Goal: Task Accomplishment & Management: Complete application form

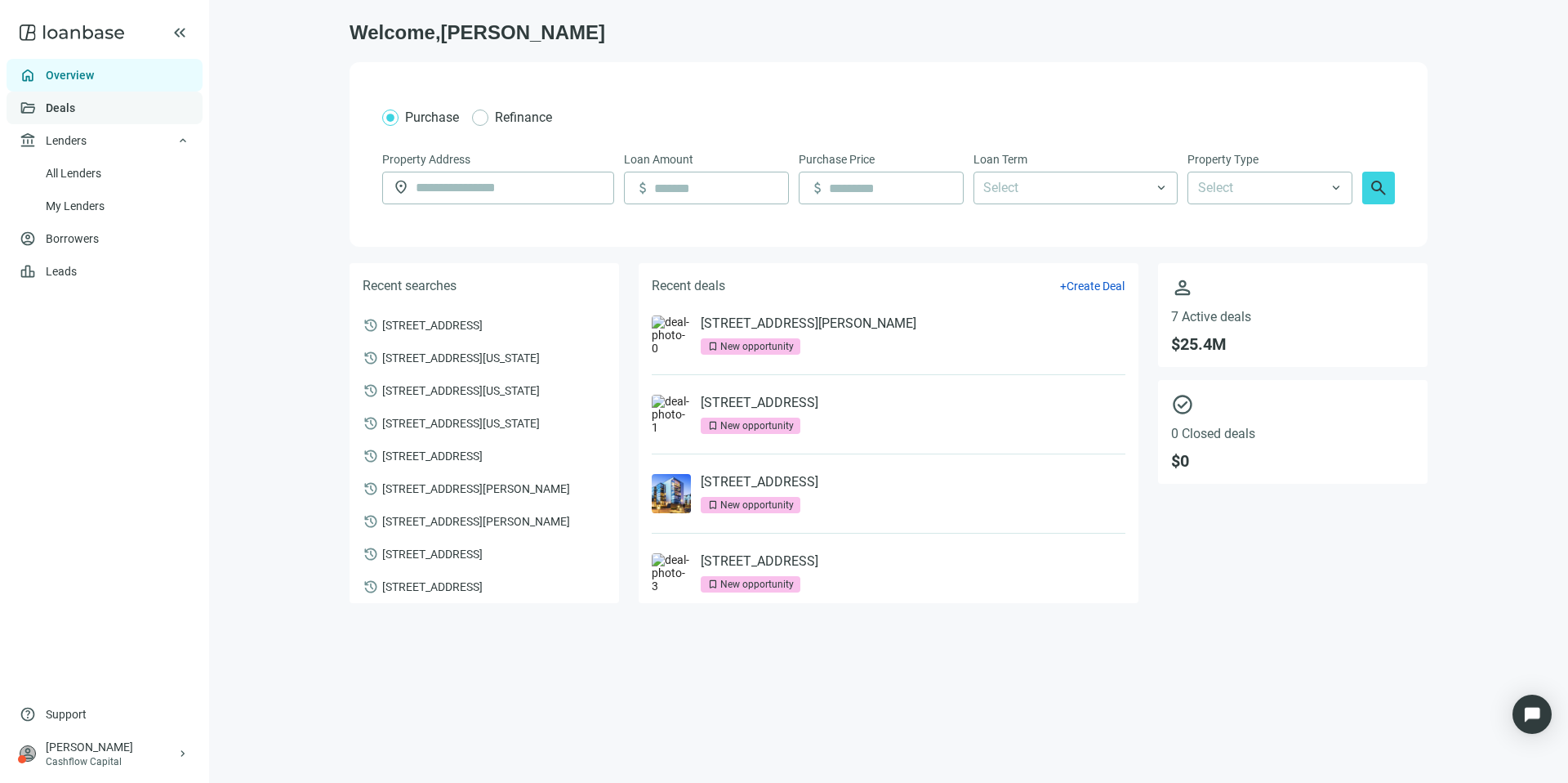
click at [75, 109] on link "Deals" at bounding box center [61, 107] width 29 height 13
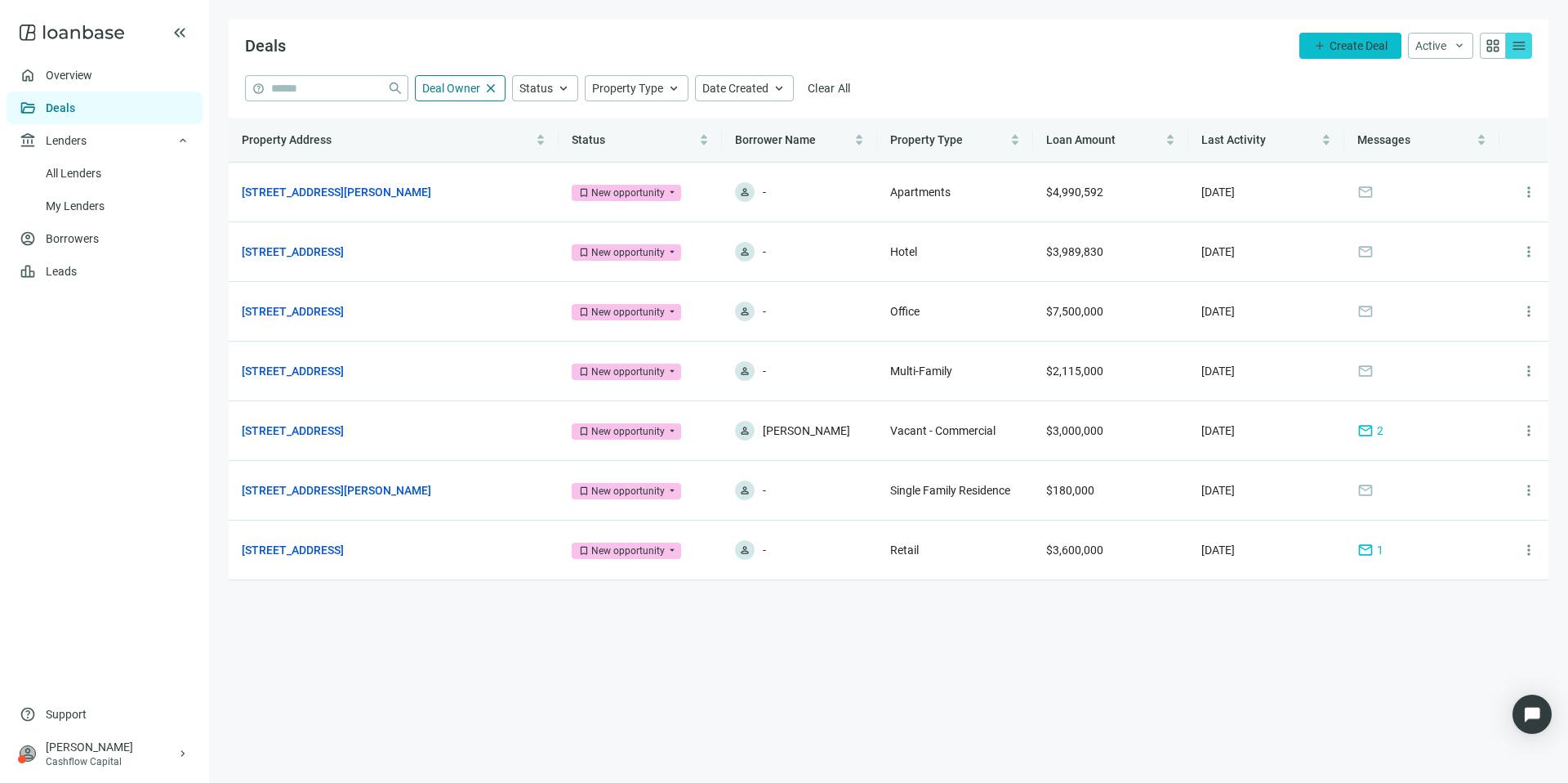
click at [1332, 52] on button "add Create Deal" at bounding box center [1350, 46] width 102 height 26
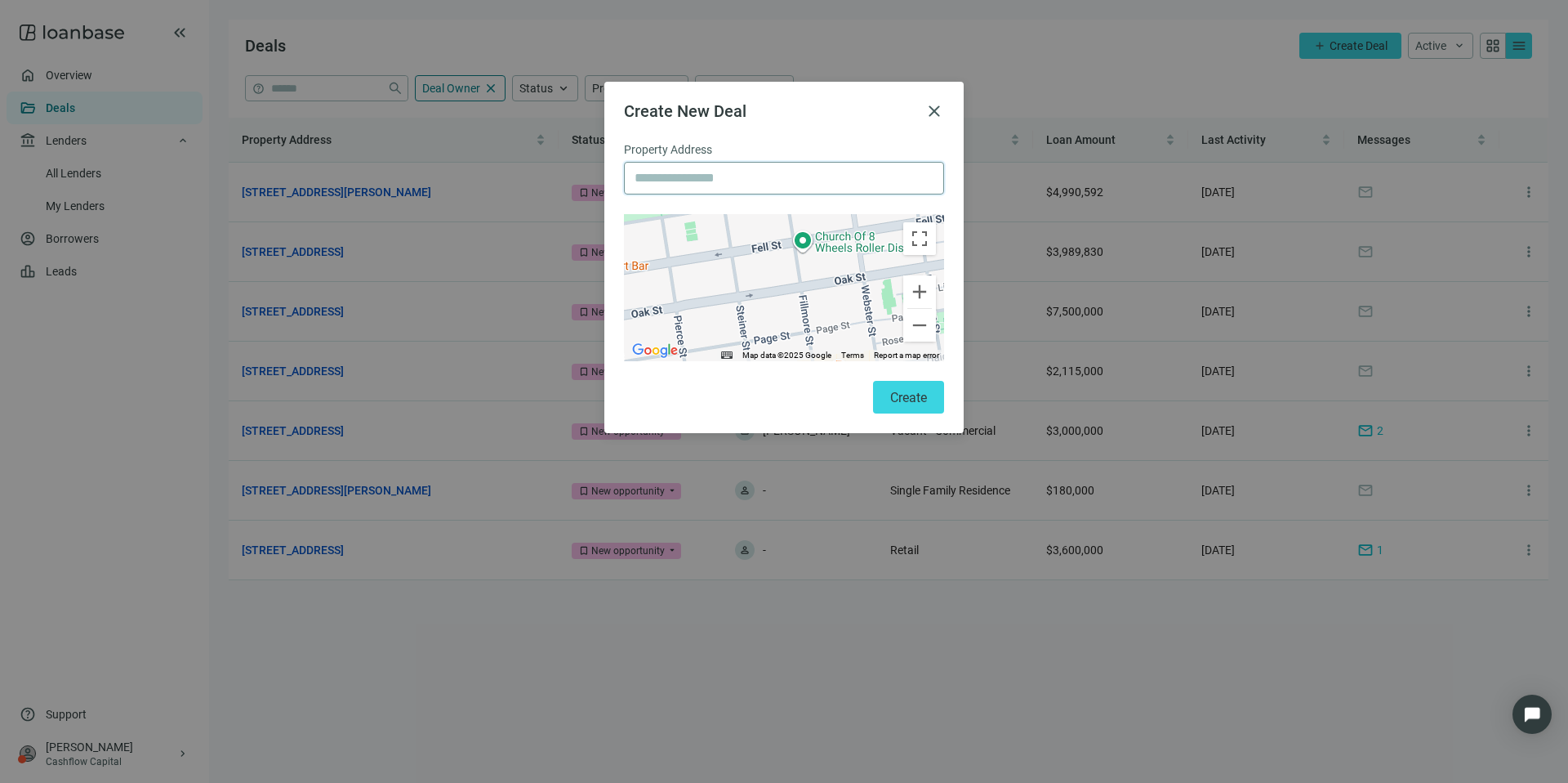
click at [678, 185] on input "text" at bounding box center [784, 178] width 299 height 31
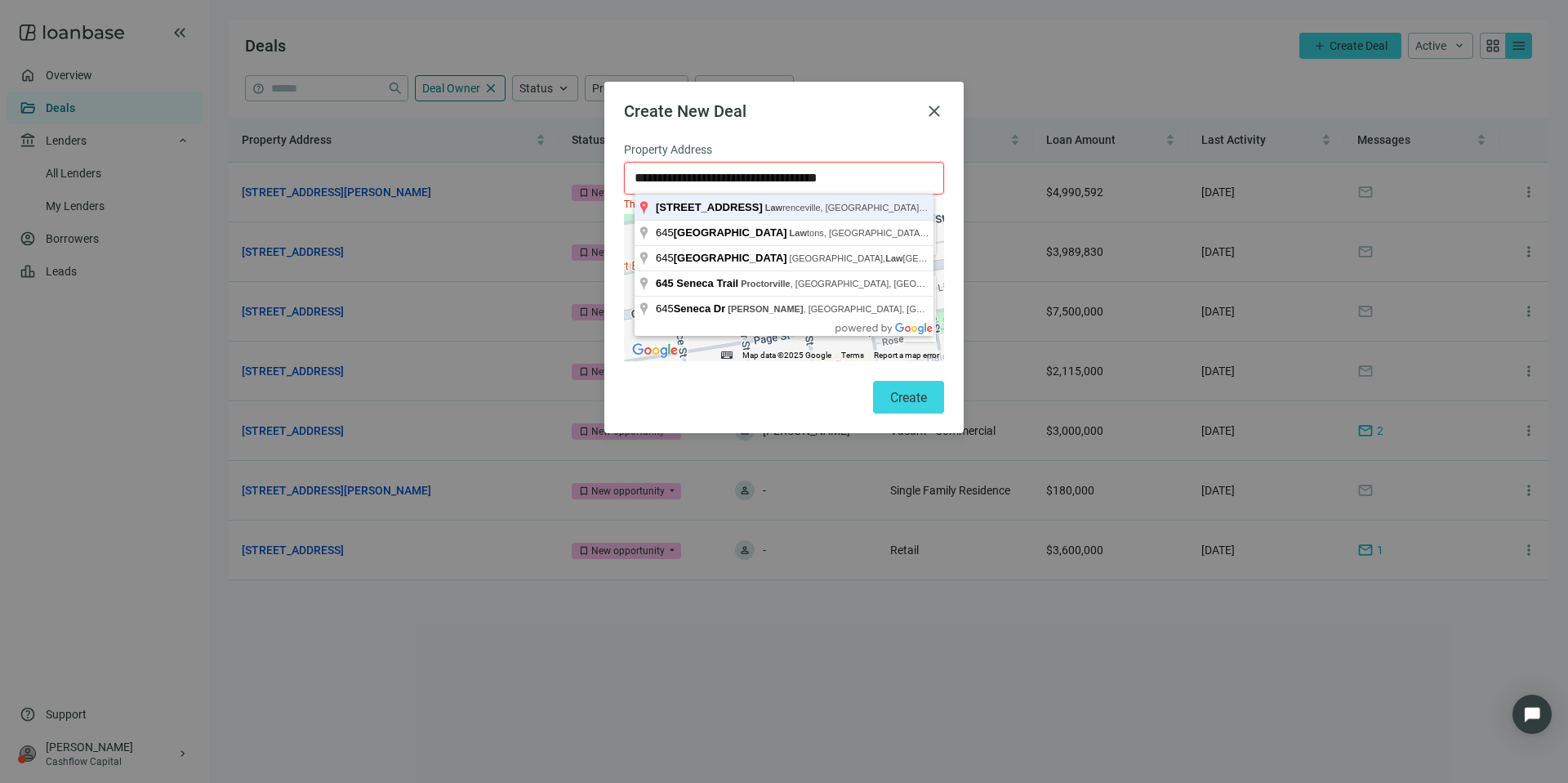
click at [873, 381] on button "Create" at bounding box center [907, 397] width 71 height 33
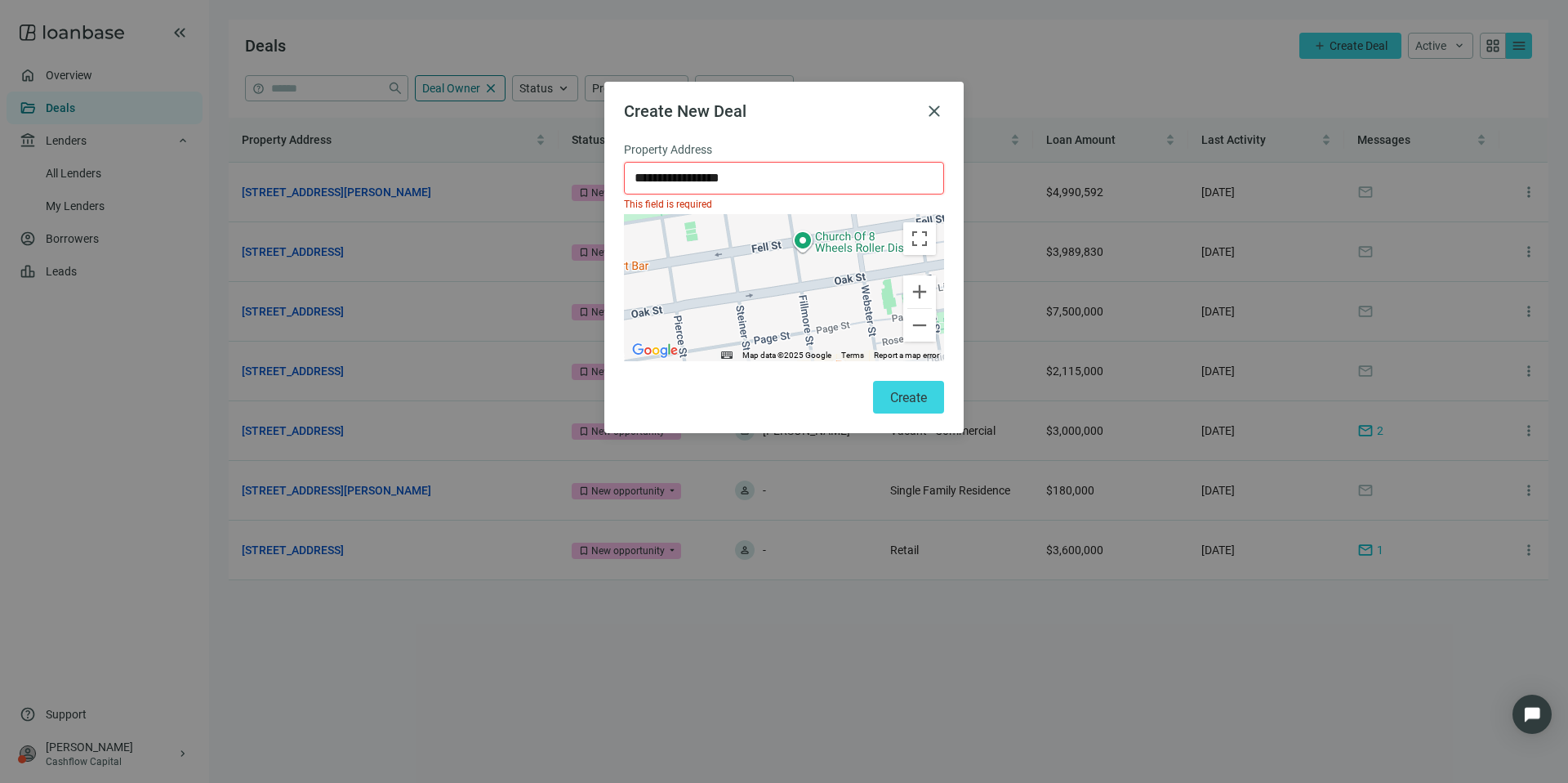
type input "**********"
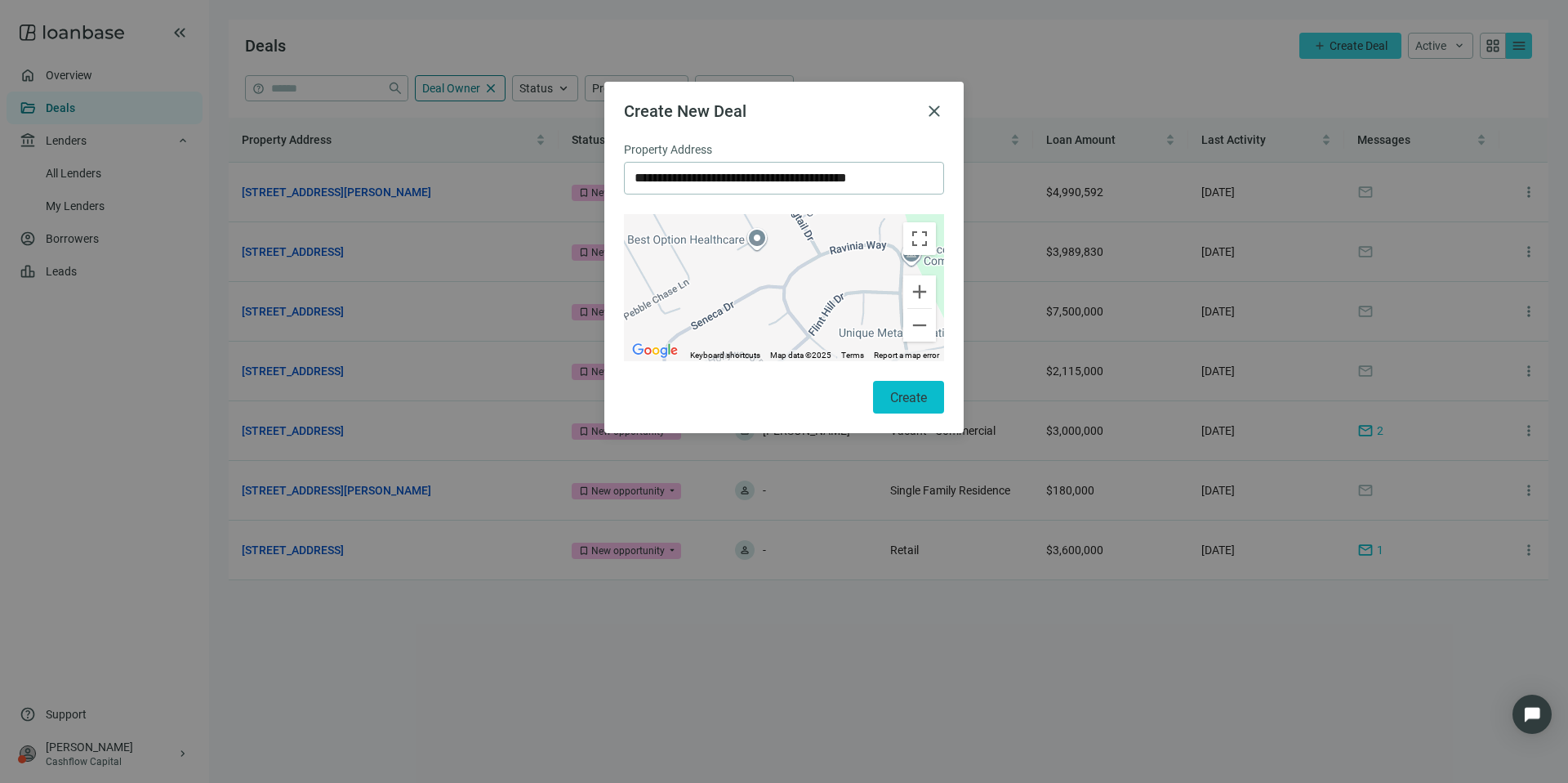
click at [882, 391] on button "Create" at bounding box center [907, 397] width 71 height 33
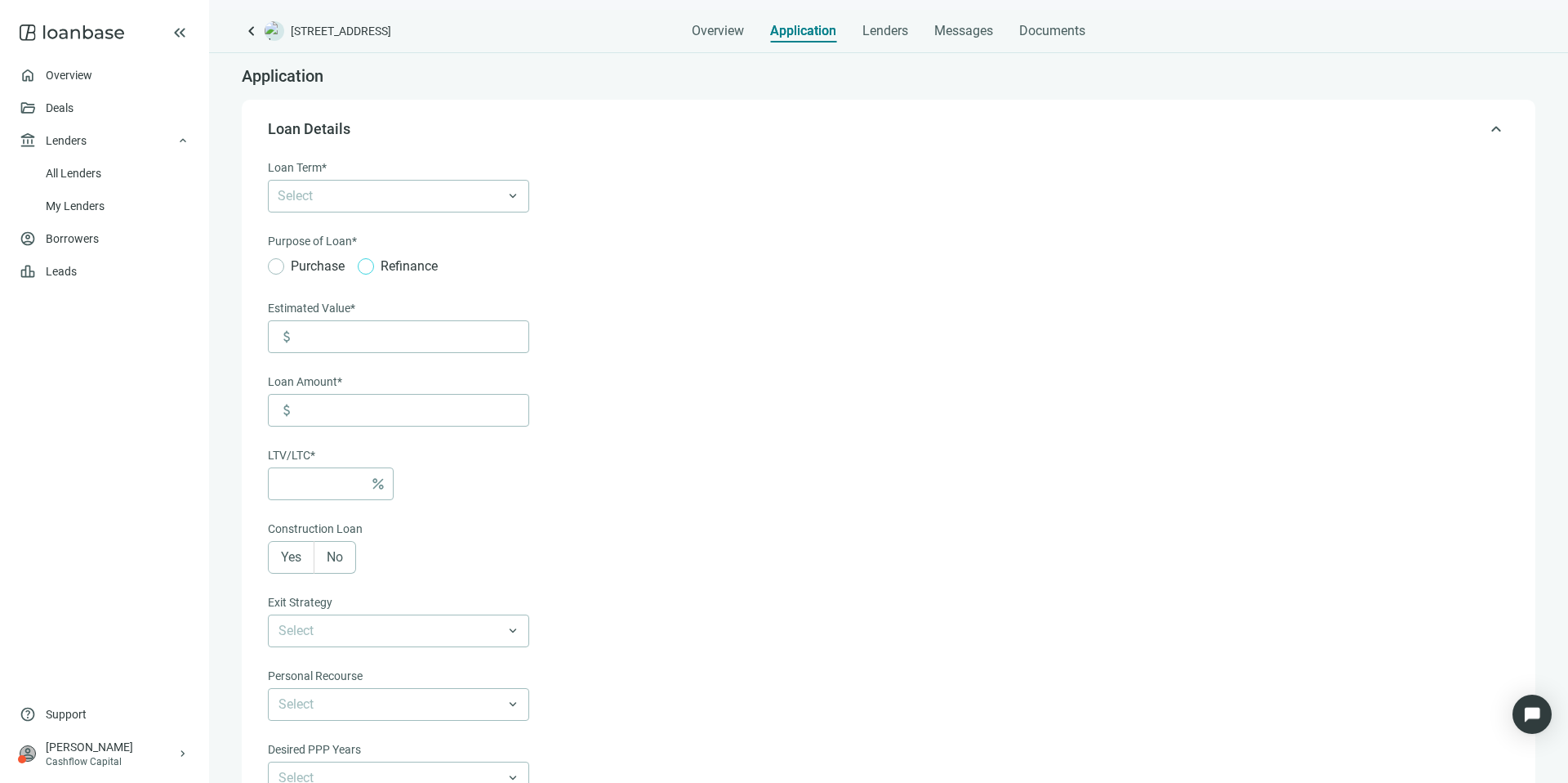
click at [398, 272] on span "Refinance" at bounding box center [409, 266] width 71 height 20
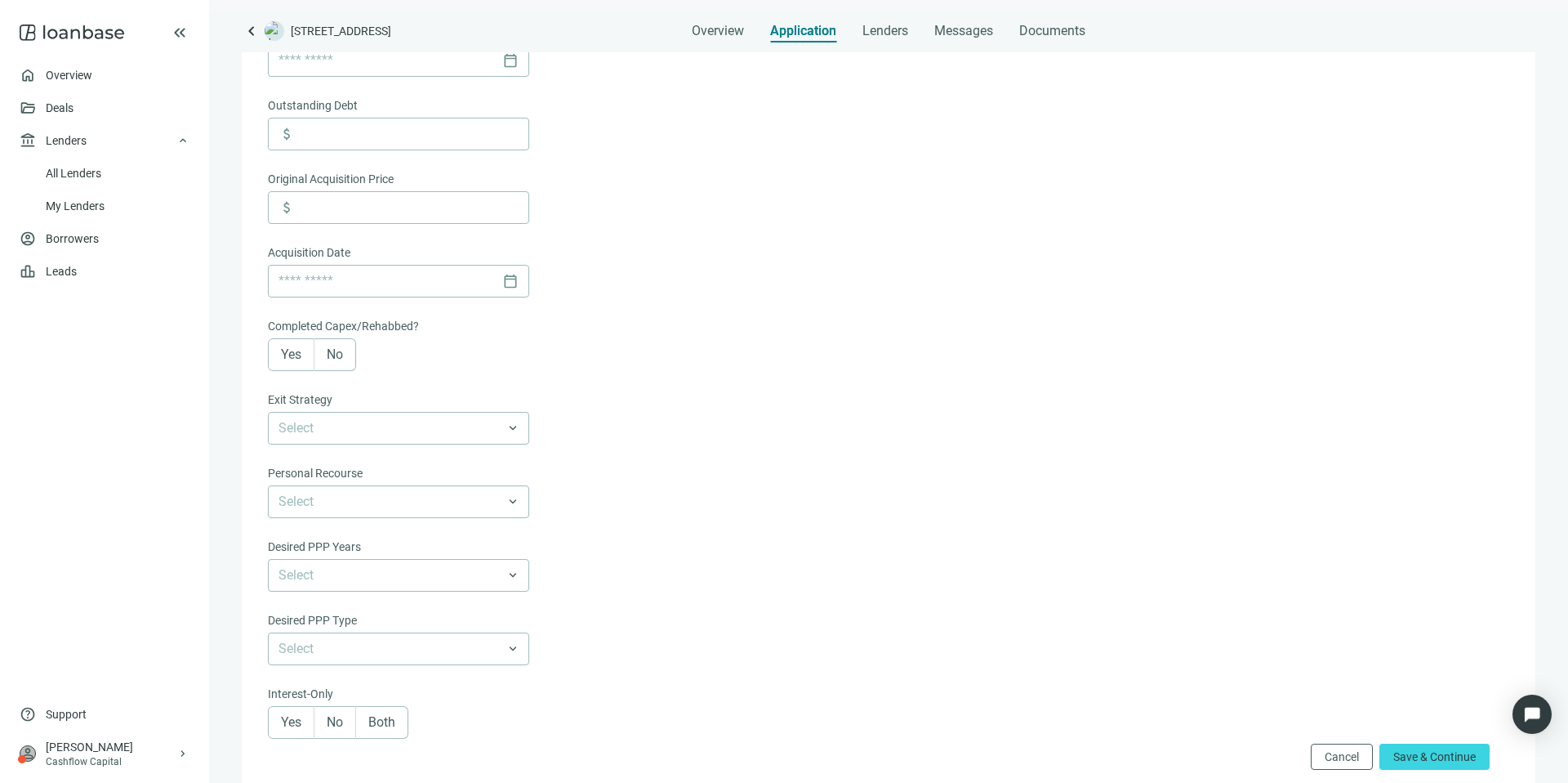
scroll to position [545, 0]
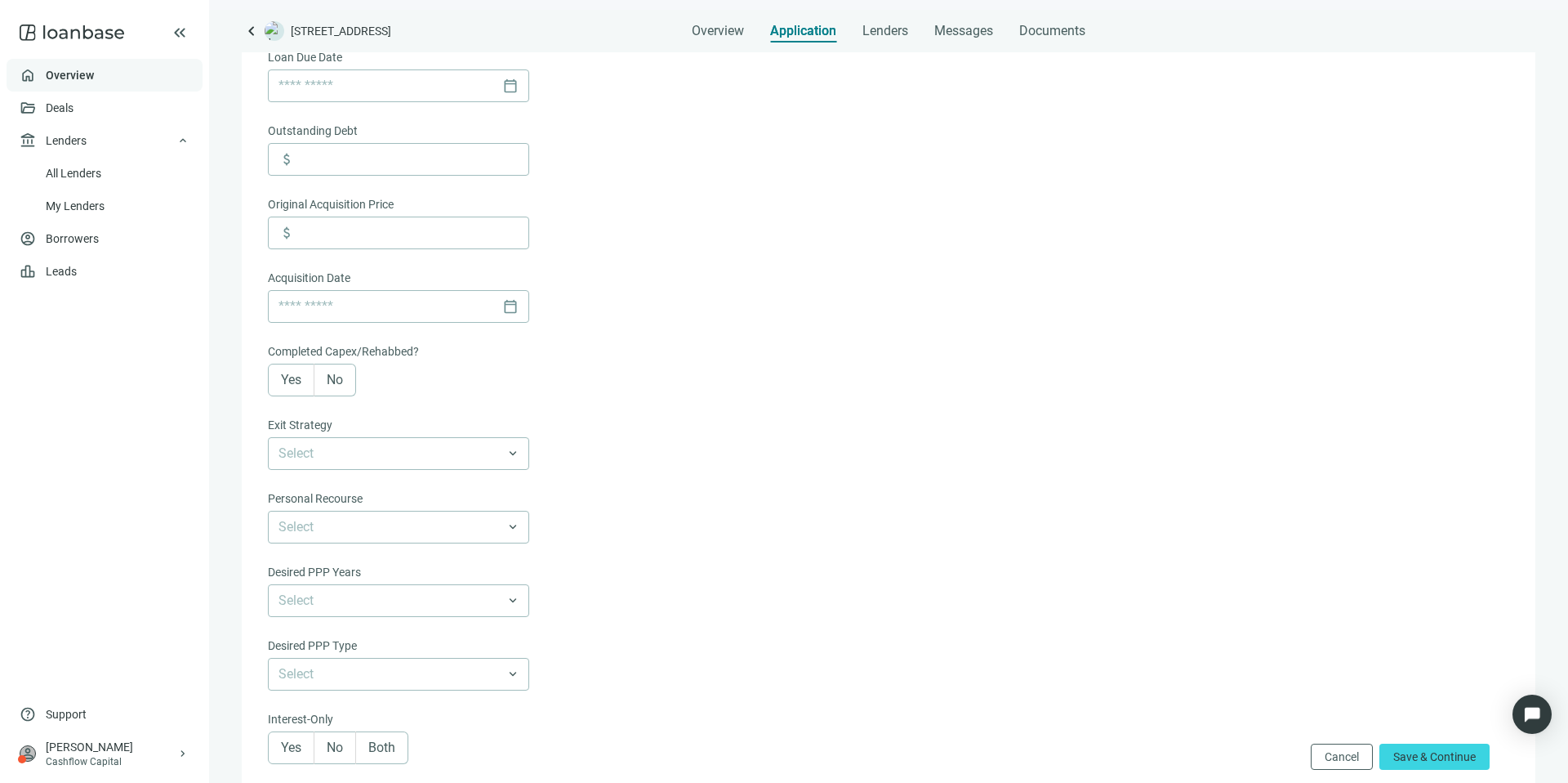
click at [78, 69] on link "Overview" at bounding box center [70, 75] width 49 height 13
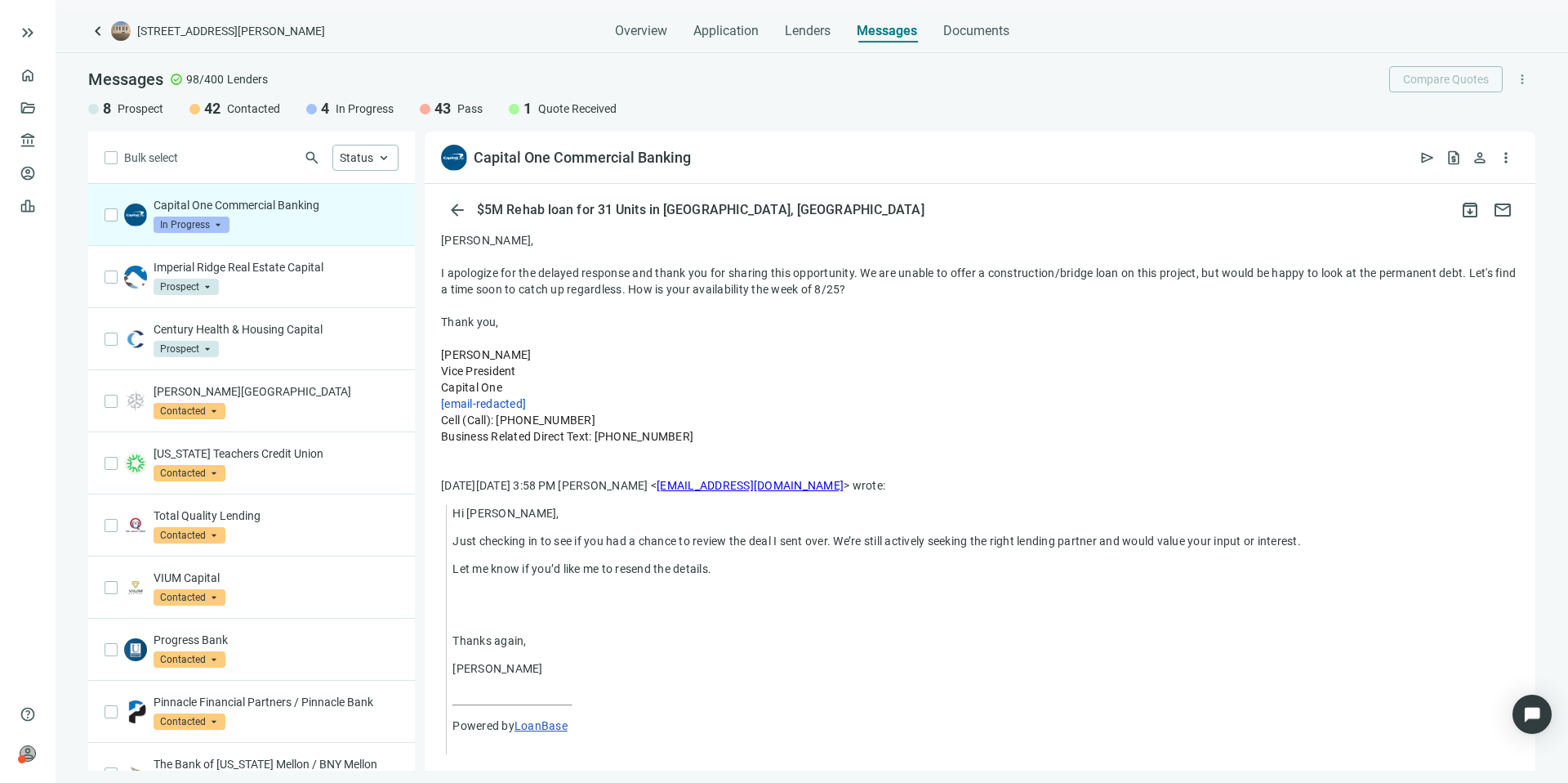
scroll to position [252, 0]
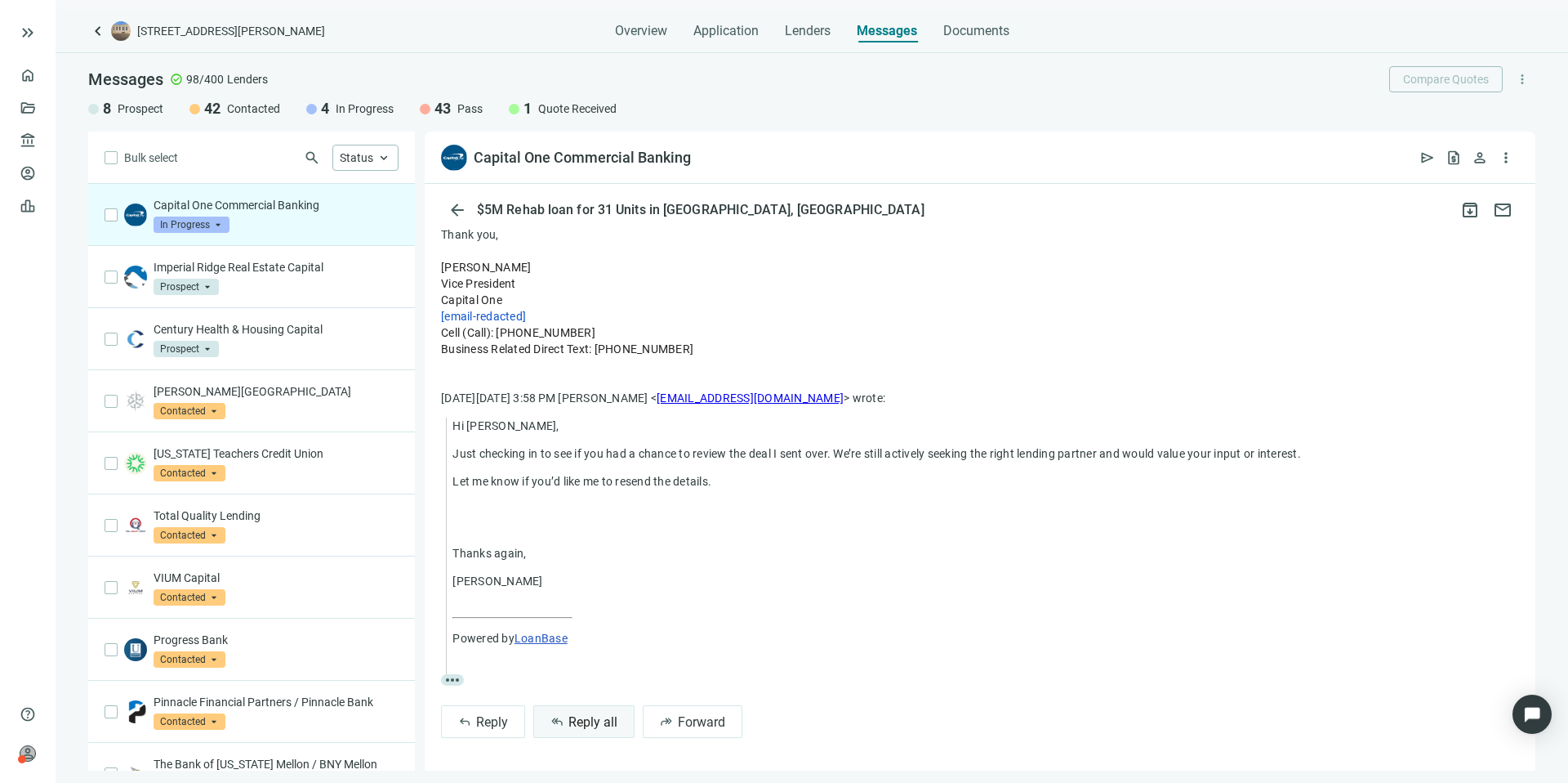
click at [596, 727] on span "Reply all" at bounding box center [592, 721] width 49 height 16
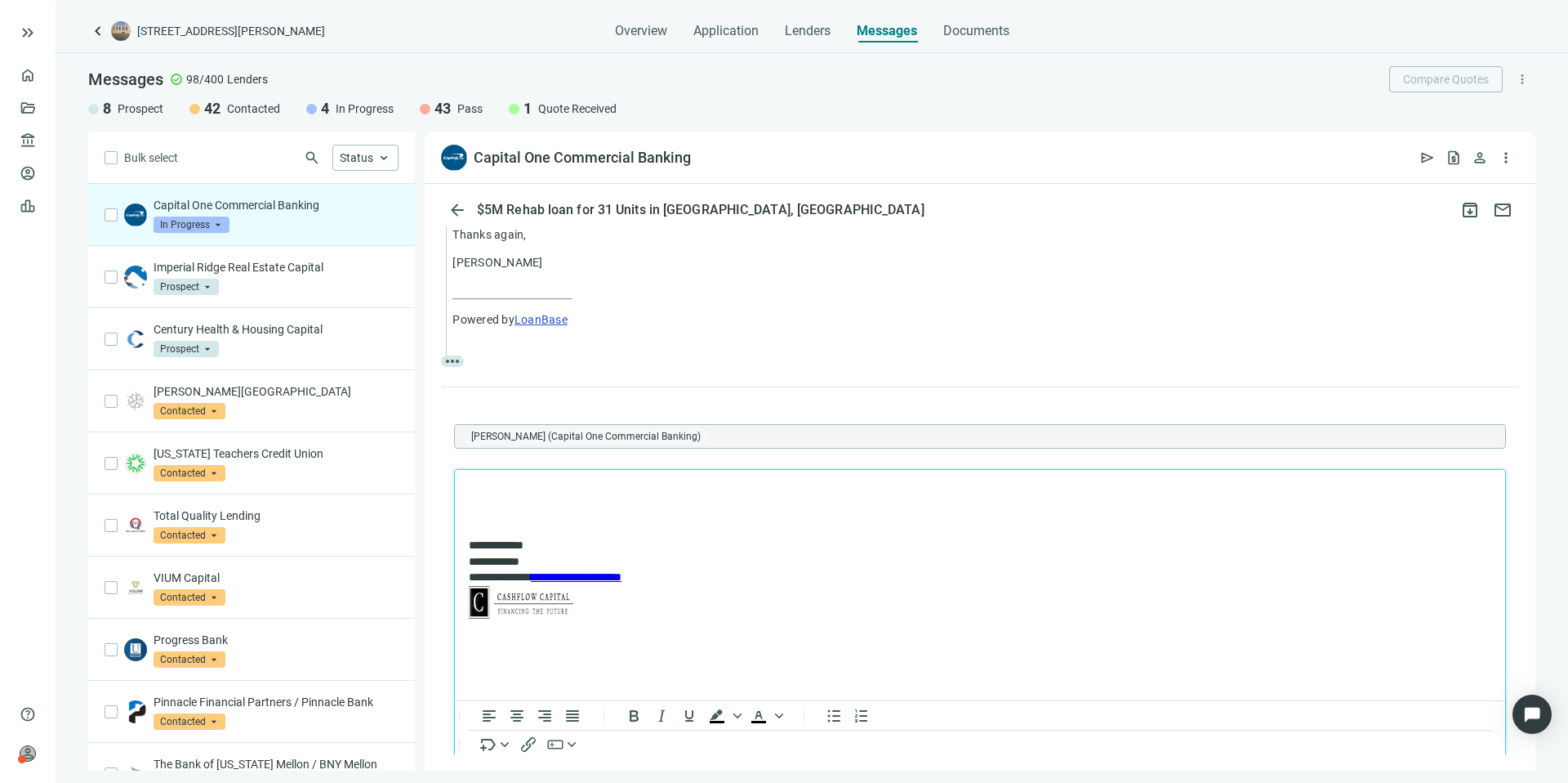
scroll to position [0, 0]
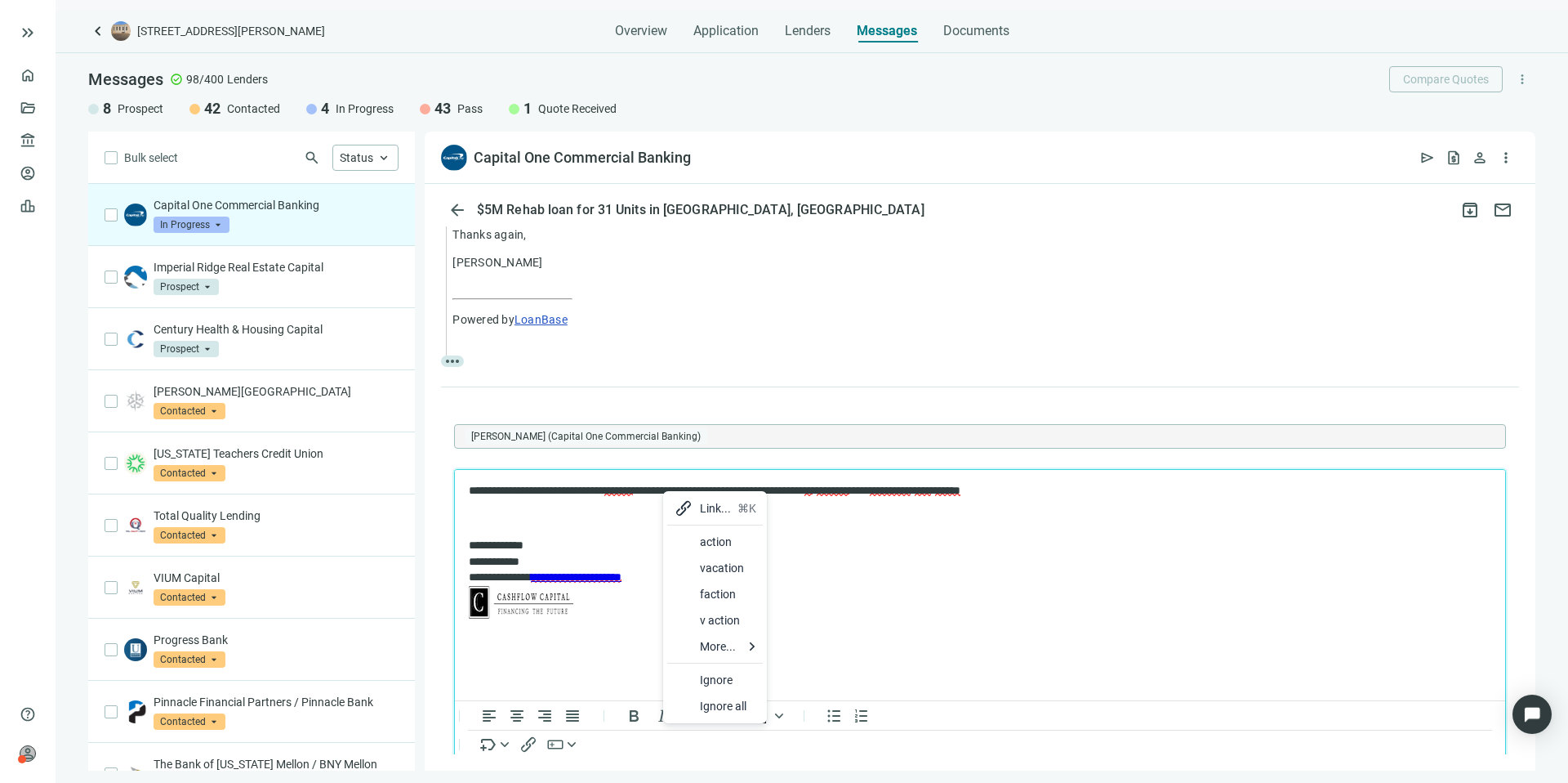
click at [691, 562] on div at bounding box center [683, 567] width 19 height 19
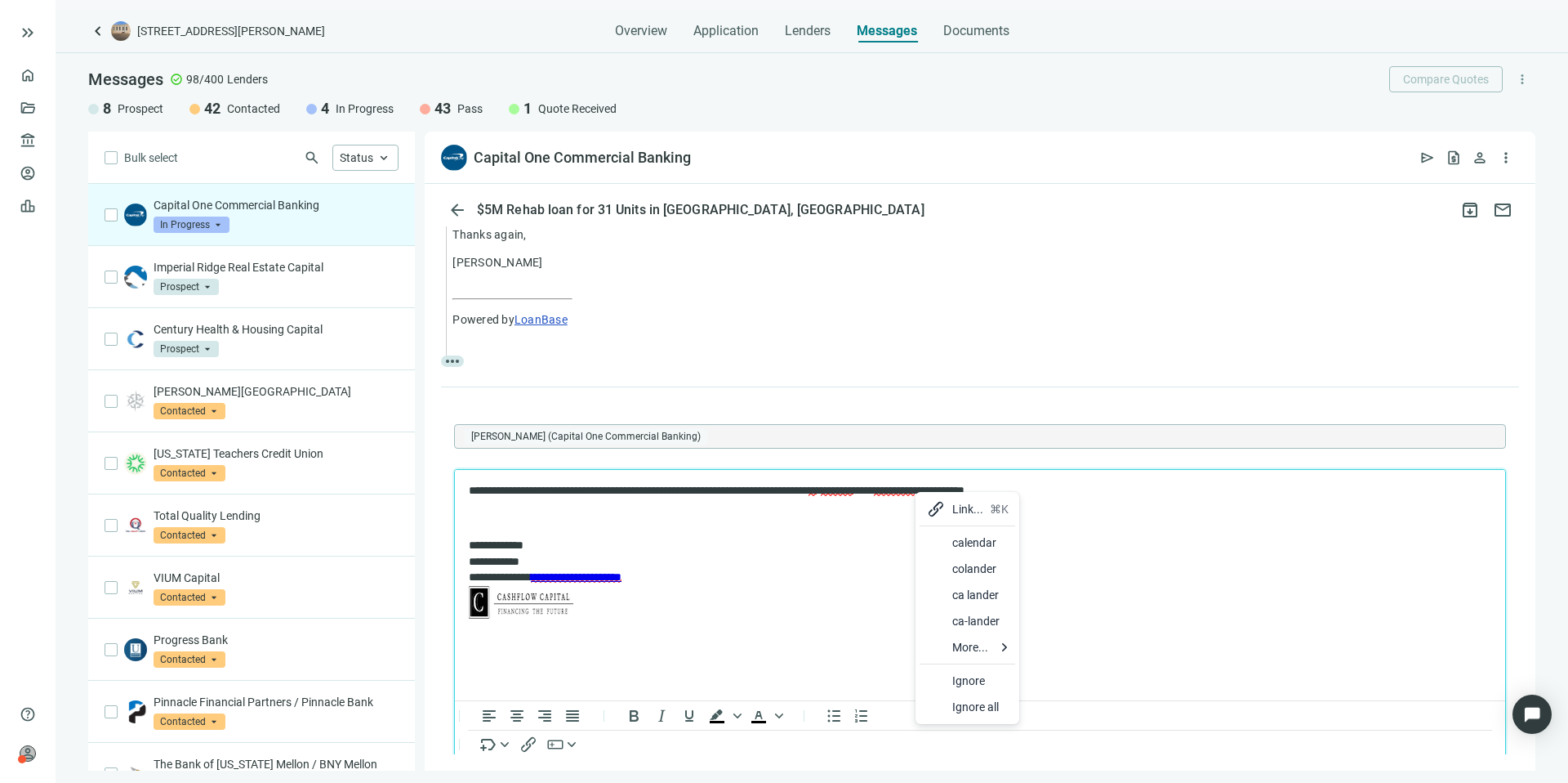
click at [939, 537] on div at bounding box center [935, 542] width 19 height 19
click at [899, 487] on p "**********" at bounding box center [972, 491] width 1006 height 17
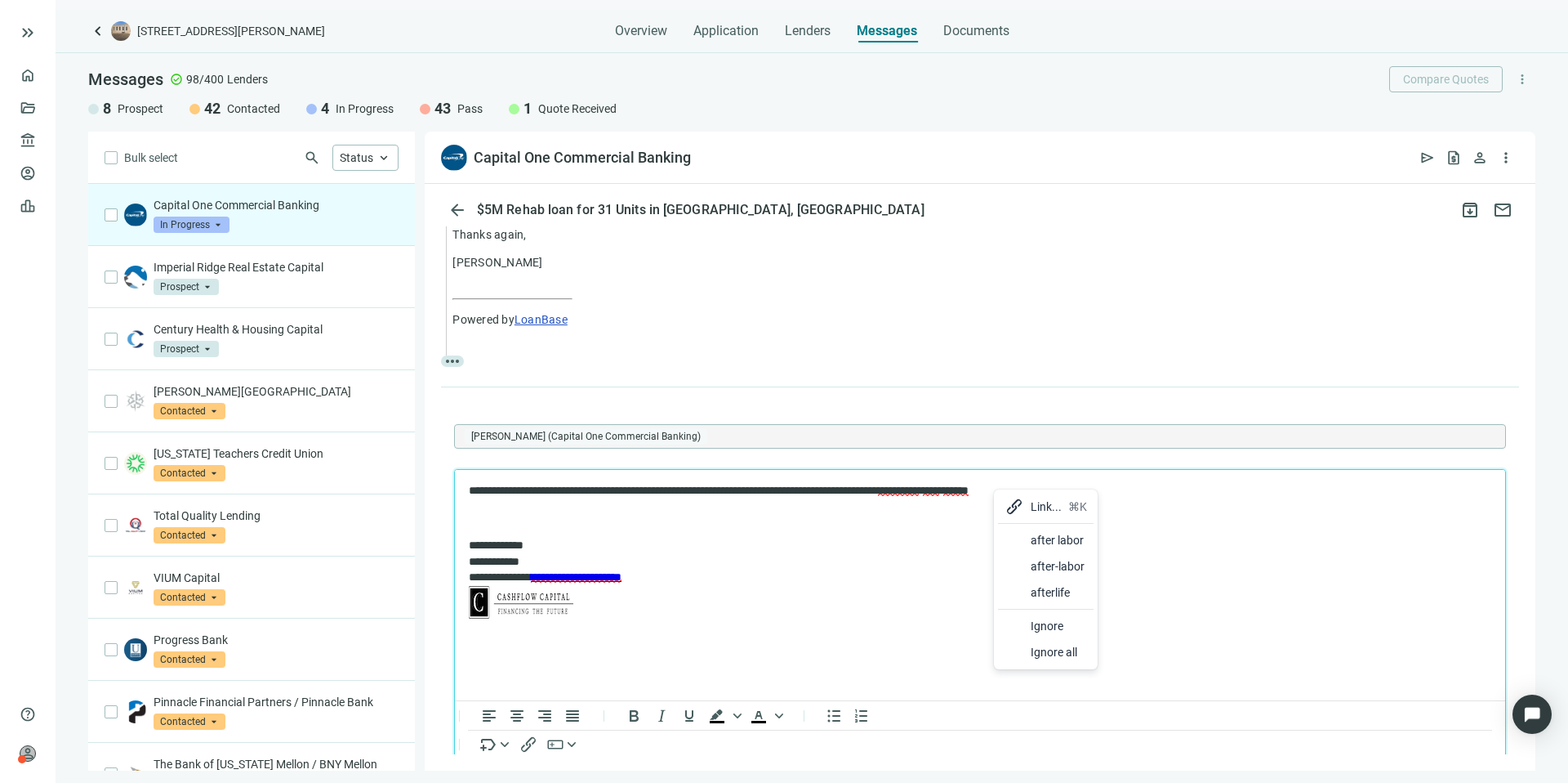
click at [1018, 535] on div at bounding box center [1014, 540] width 19 height 19
click at [999, 494] on p "**********" at bounding box center [972, 491] width 1006 height 17
click at [1085, 531] on div "day" at bounding box center [1120, 537] width 127 height 26
click at [1117, 531] on div "weekend" at bounding box center [1135, 535] width 95 height 26
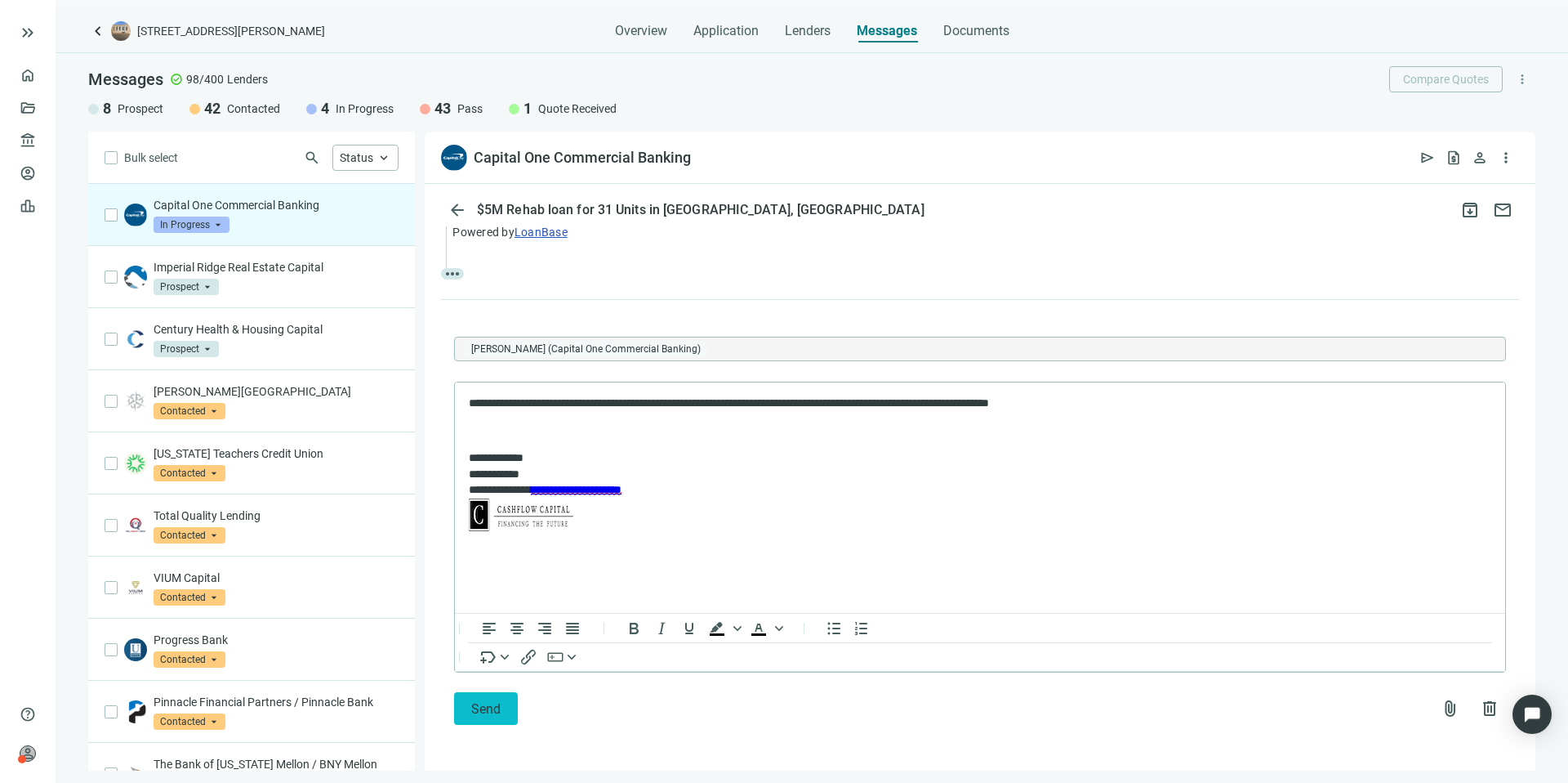
click at [505, 703] on button "Send" at bounding box center [485, 709] width 63 height 33
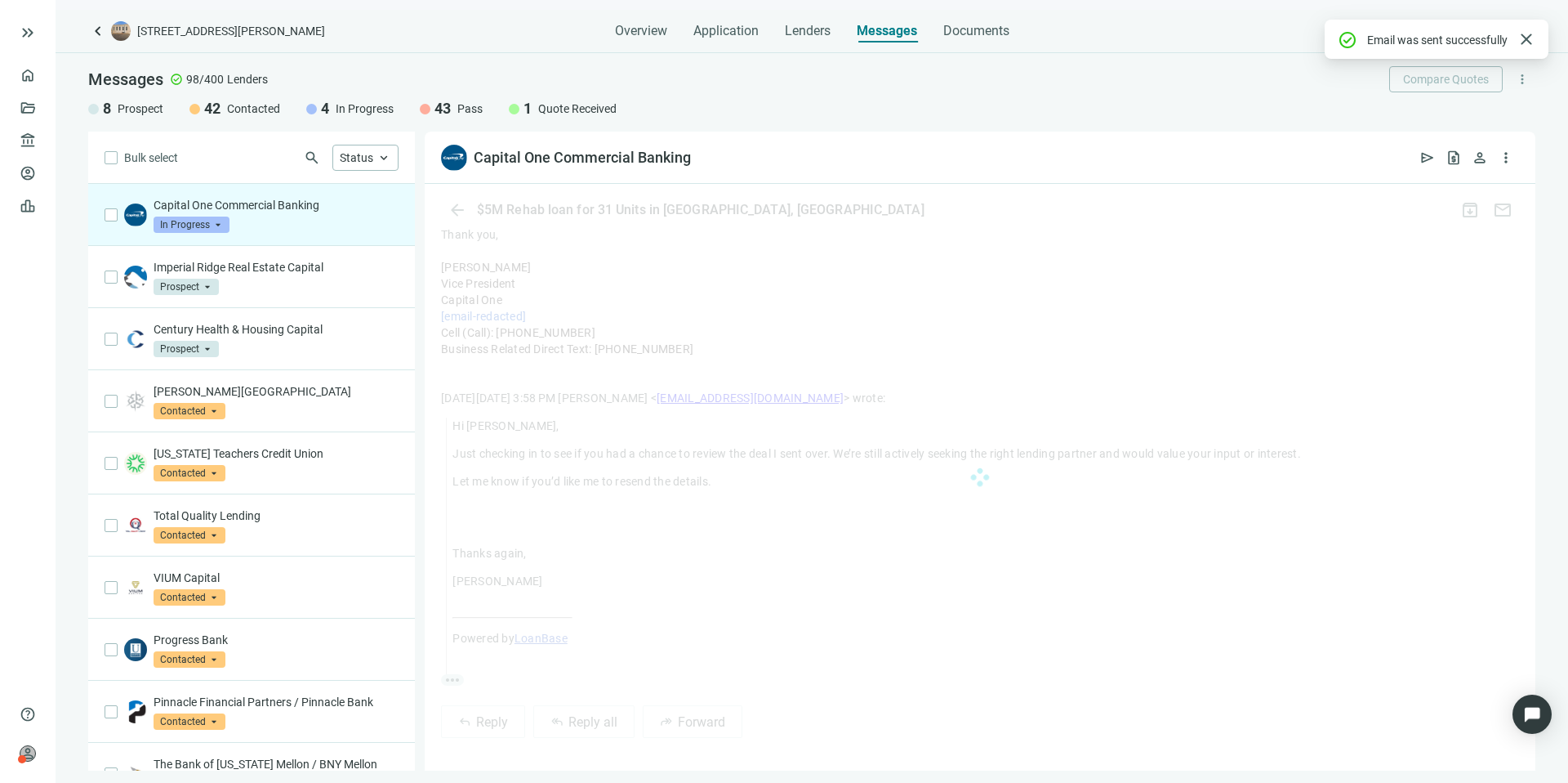
scroll to position [606, 0]
